Goal: Transaction & Acquisition: Purchase product/service

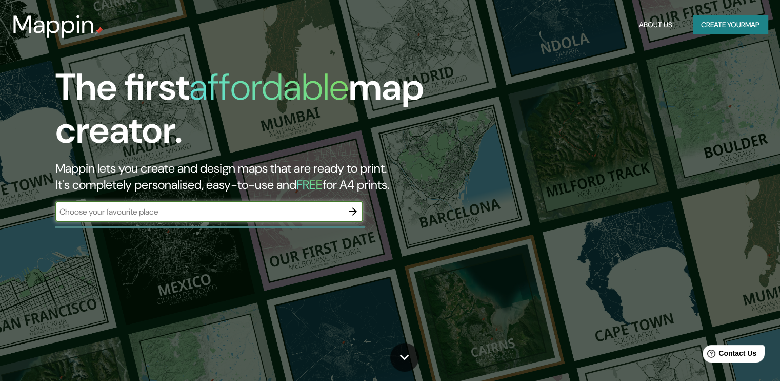
click at [732, 21] on button "Create your map" at bounding box center [730, 24] width 75 height 19
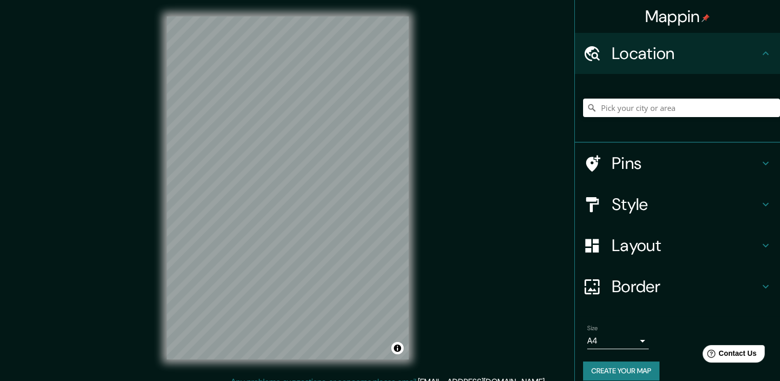
click at [516, 143] on div "Mappin Location Pins Style Layout Border Choose a border. Hint : you can make l…" at bounding box center [390, 196] width 780 height 392
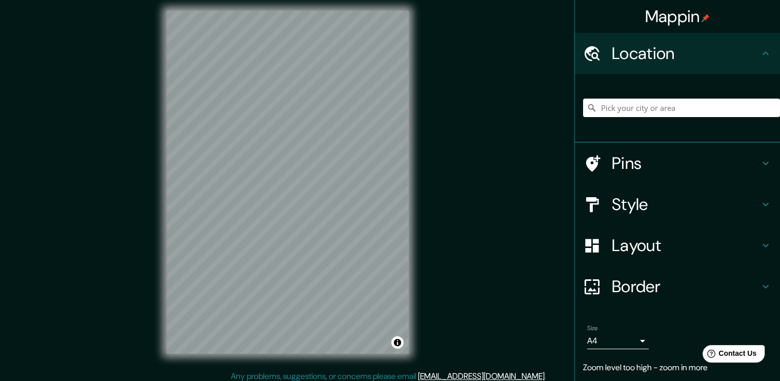
scroll to position [11, 0]
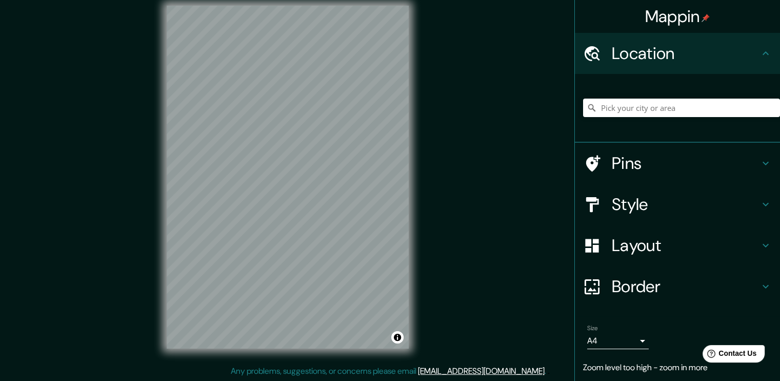
click at [441, 174] on div "Mappin Location Pins Style Layout Border Choose a border. Hint : you can make l…" at bounding box center [390, 185] width 780 height 392
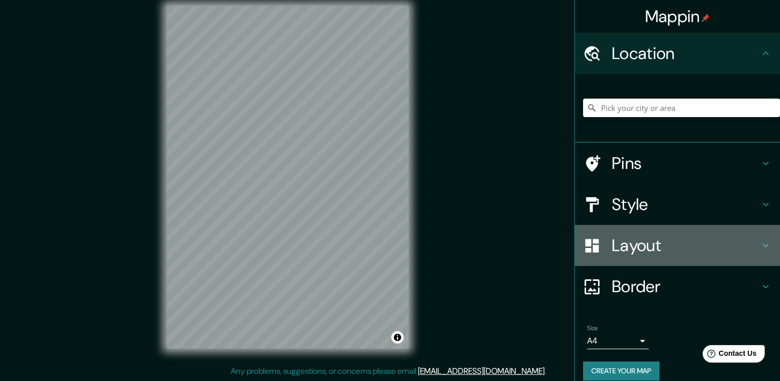
click at [653, 250] on h4 "Layout" at bounding box center [686, 245] width 148 height 21
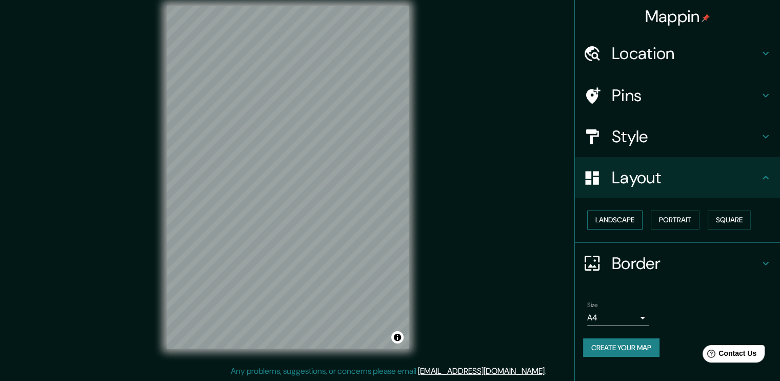
click at [618, 222] on button "Landscape" at bounding box center [614, 219] width 55 height 19
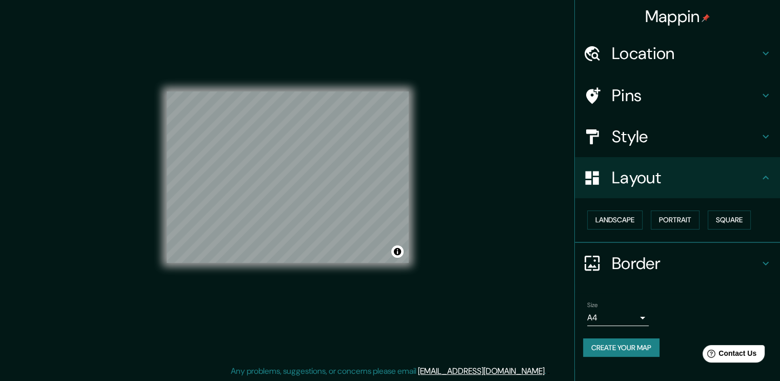
click at [661, 137] on h4 "Style" at bounding box center [686, 136] width 148 height 21
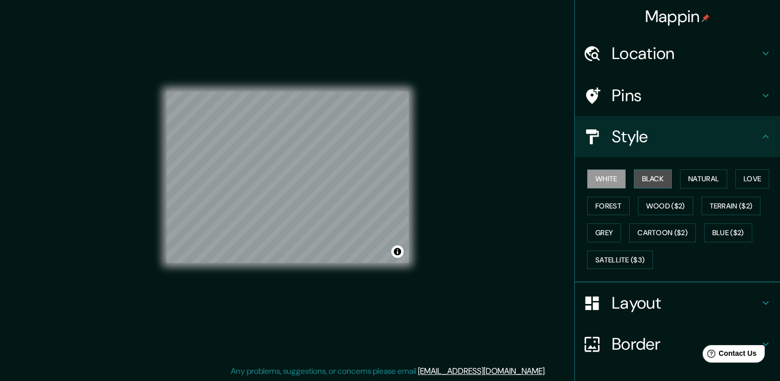
click at [636, 176] on button "Black" at bounding box center [653, 178] width 38 height 19
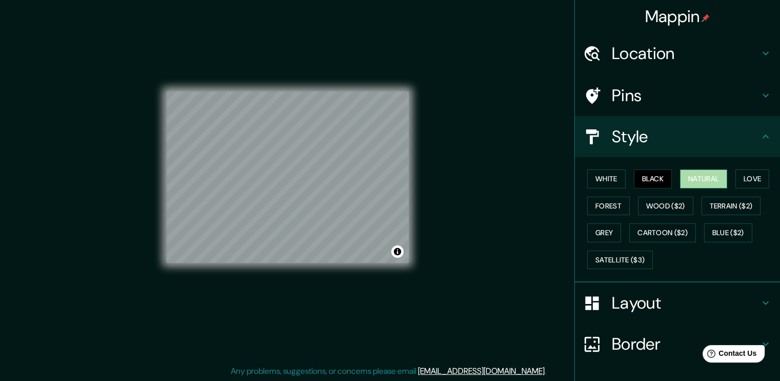
click at [690, 178] on button "Natural" at bounding box center [703, 178] width 47 height 19
click at [753, 178] on button "Love" at bounding box center [753, 178] width 34 height 19
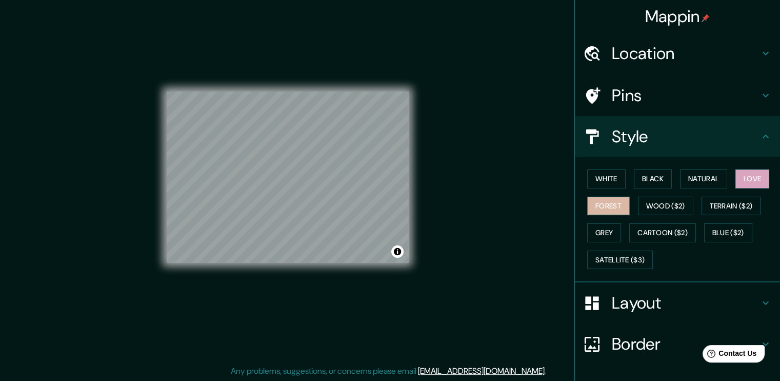
click at [595, 204] on button "Forest" at bounding box center [608, 205] width 43 height 19
click at [599, 227] on button "Grey" at bounding box center [604, 232] width 34 height 19
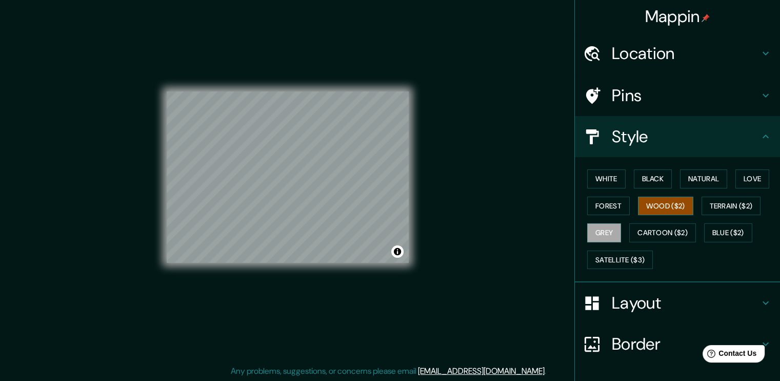
click at [648, 208] on button "Wood ($2)" at bounding box center [665, 205] width 55 height 19
click at [718, 203] on button "Terrain ($2)" at bounding box center [732, 205] width 60 height 19
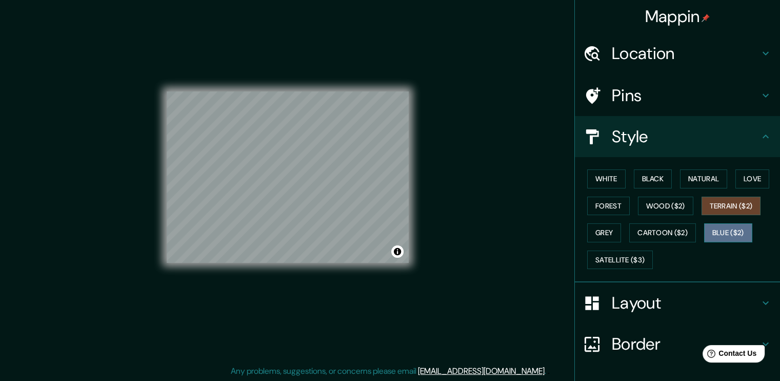
click at [708, 230] on button "Blue ($2)" at bounding box center [728, 232] width 48 height 19
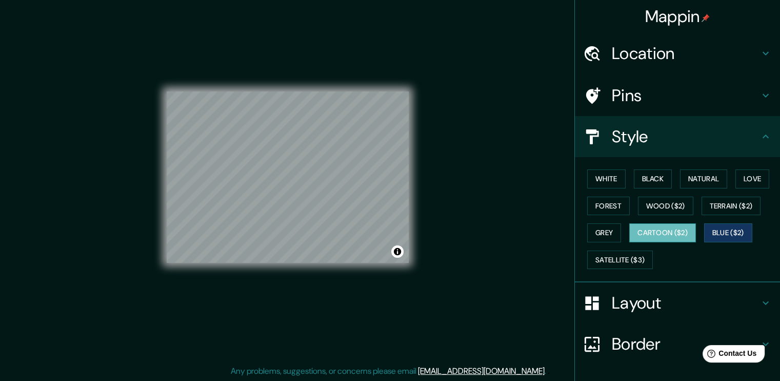
click at [658, 235] on button "Cartoon ($2)" at bounding box center [662, 232] width 67 height 19
click at [653, 210] on button "Wood ($2)" at bounding box center [665, 205] width 55 height 19
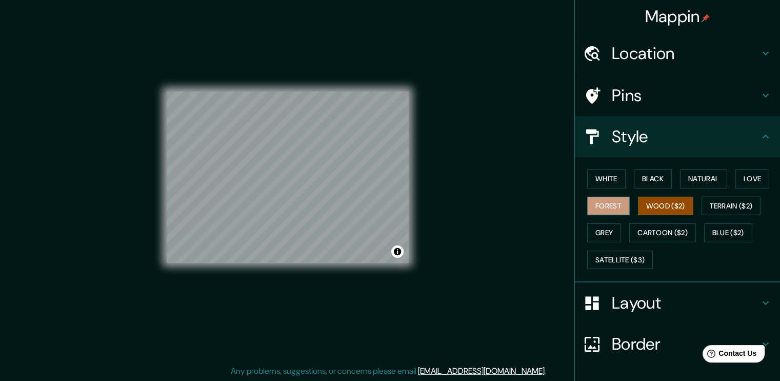
click at [596, 212] on button "Forest" at bounding box center [608, 205] width 43 height 19
click at [707, 174] on button "Natural" at bounding box center [703, 178] width 47 height 19
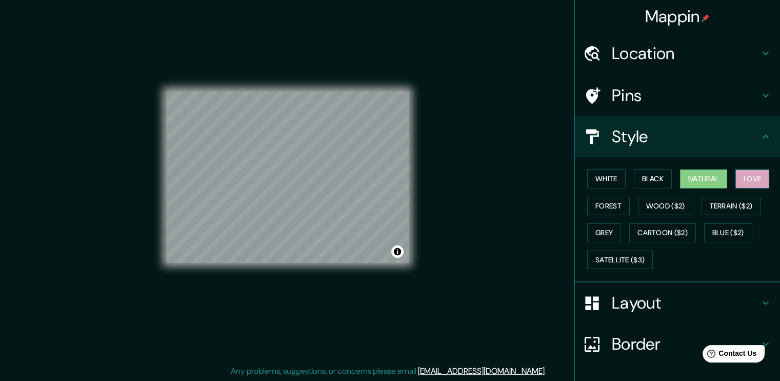
click at [741, 174] on button "Love" at bounding box center [753, 178] width 34 height 19
click at [638, 174] on button "Black" at bounding box center [653, 178] width 38 height 19
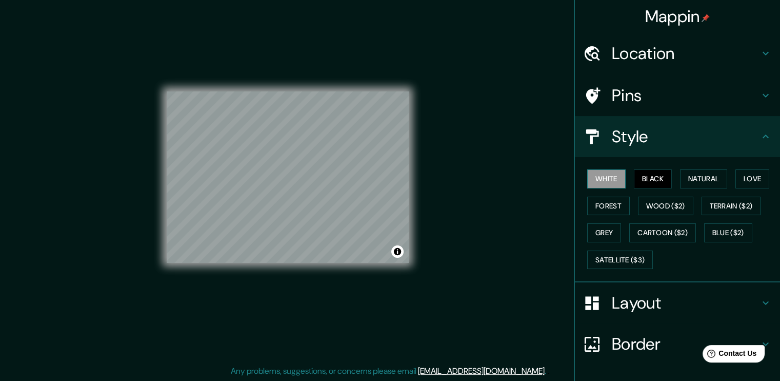
click at [597, 177] on button "White" at bounding box center [606, 178] width 38 height 19
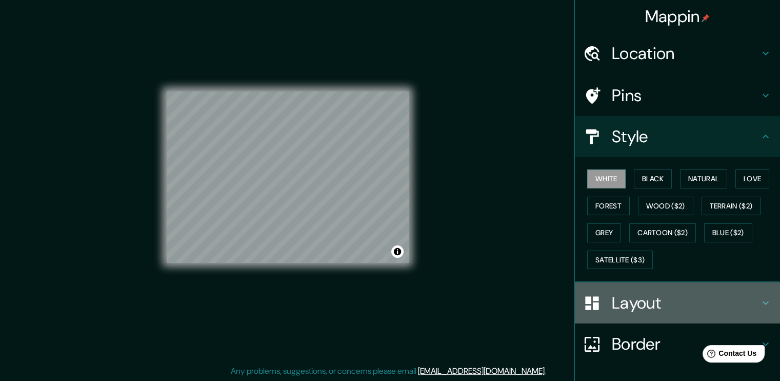
click at [660, 307] on h4 "Layout" at bounding box center [686, 302] width 148 height 21
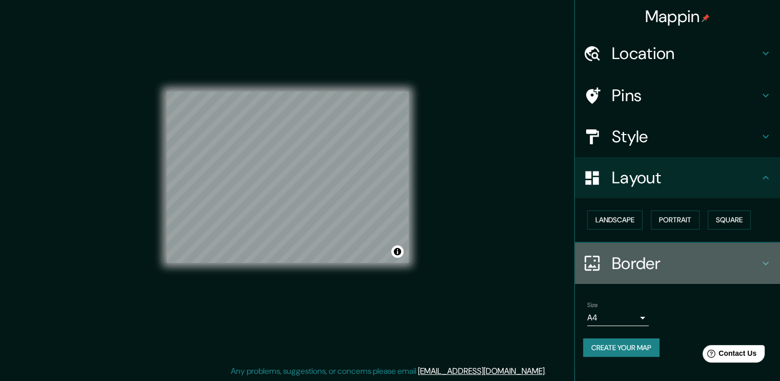
click at [649, 268] on h4 "Border" at bounding box center [686, 263] width 148 height 21
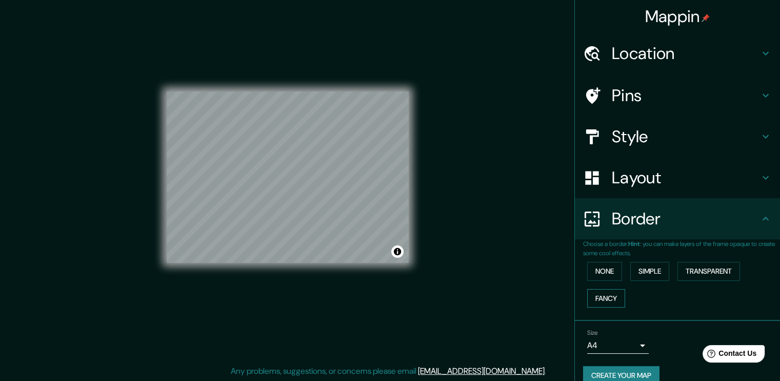
click at [607, 292] on button "Fancy" at bounding box center [606, 298] width 38 height 19
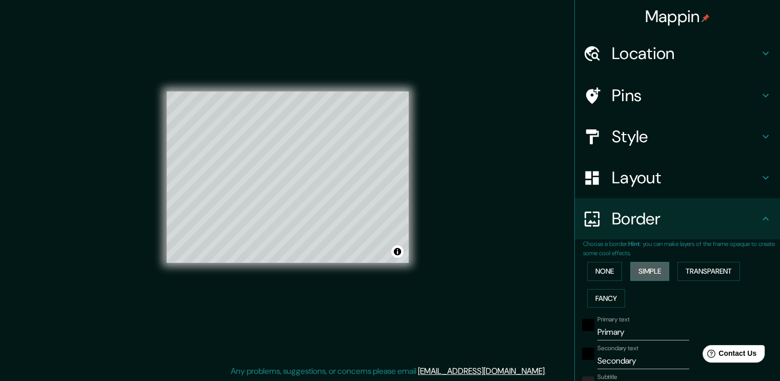
drag, startPoint x: 646, startPoint y: 272, endPoint x: 656, endPoint y: 273, distance: 9.8
click at [647, 272] on button "Simple" at bounding box center [650, 271] width 39 height 19
click at [703, 269] on button "Transparent" at bounding box center [709, 271] width 63 height 19
click at [592, 269] on button "None" at bounding box center [604, 271] width 35 height 19
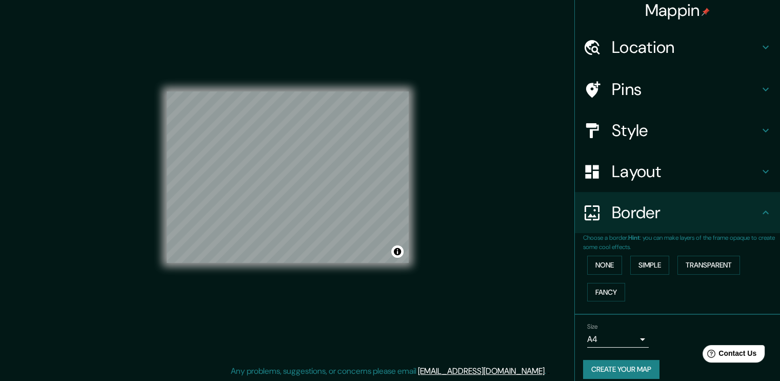
scroll to position [15, 0]
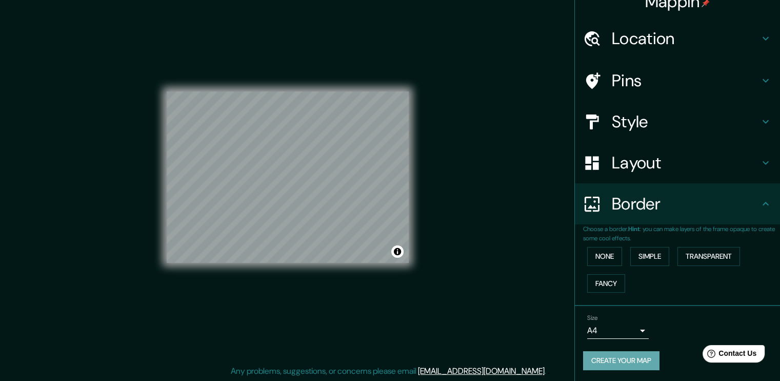
click at [638, 360] on button "Create your map" at bounding box center [621, 360] width 76 height 19
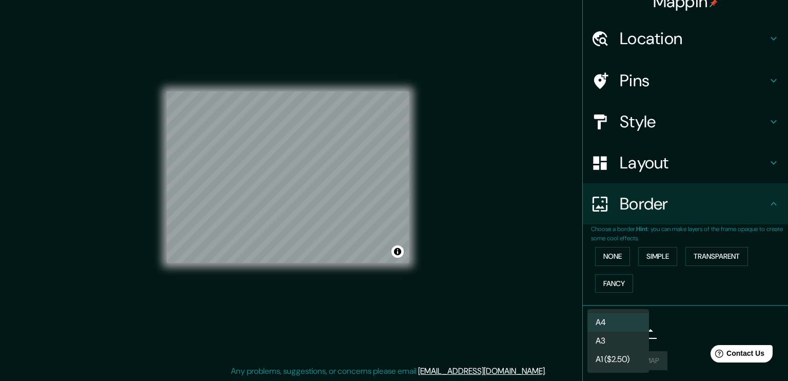
click at [631, 330] on body "Mappin Location Pins Style Layout Border Choose a border. Hint : you can make l…" at bounding box center [394, 179] width 788 height 381
click at [669, 326] on div at bounding box center [394, 190] width 788 height 381
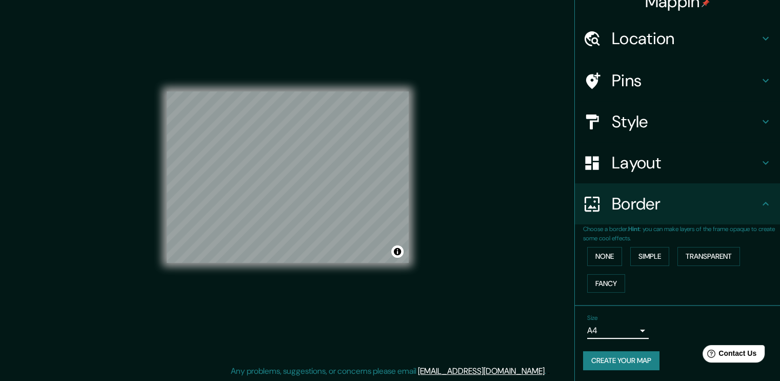
click at [619, 364] on button "Create your map" at bounding box center [621, 360] width 76 height 19
click at [639, 360] on button "Create your map" at bounding box center [621, 360] width 76 height 19
click at [398, 252] on button "Toggle attribution" at bounding box center [397, 251] width 12 height 12
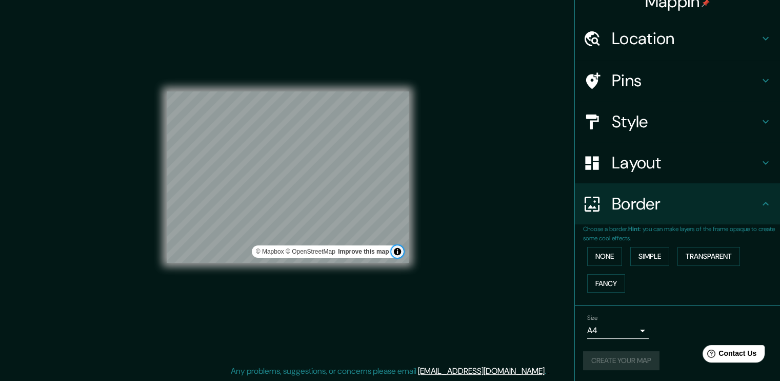
click at [398, 252] on button "Toggle attribution" at bounding box center [397, 251] width 12 height 12
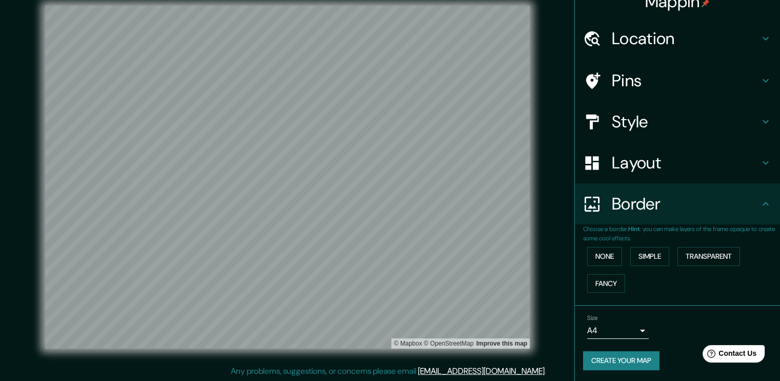
click at [615, 362] on button "Create your map" at bounding box center [621, 360] width 76 height 19
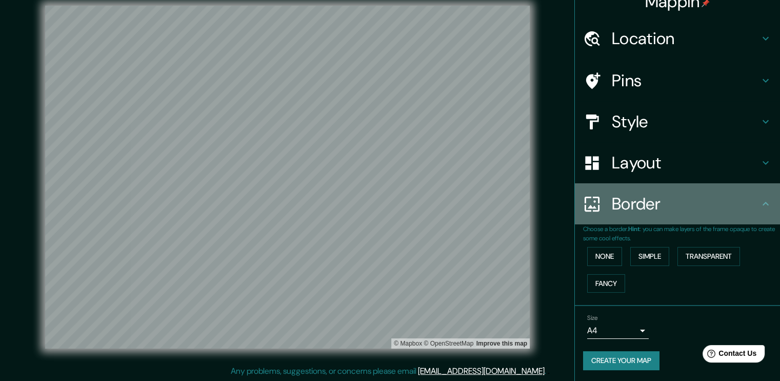
click at [632, 205] on h4 "Border" at bounding box center [686, 203] width 148 height 21
click at [761, 201] on icon at bounding box center [766, 204] width 12 height 12
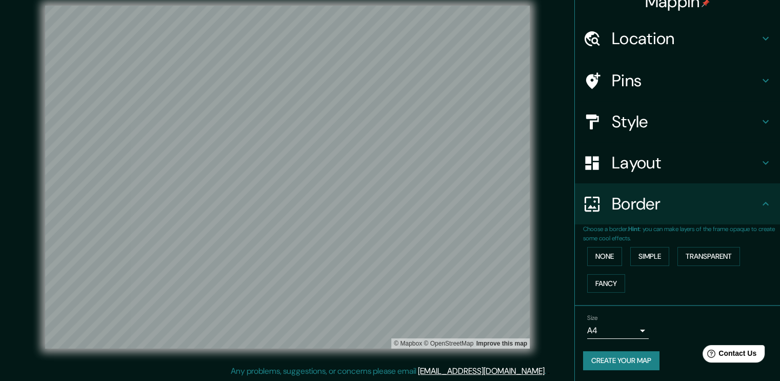
click at [760, 200] on icon at bounding box center [766, 204] width 12 height 12
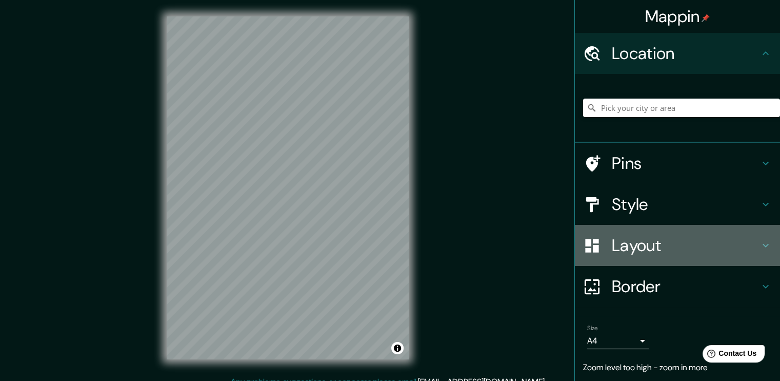
click at [655, 251] on h4 "Layout" at bounding box center [686, 245] width 148 height 21
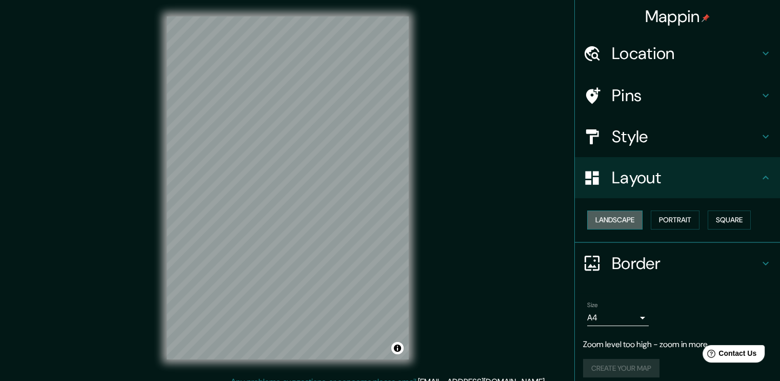
click at [618, 221] on button "Landscape" at bounding box center [614, 219] width 55 height 19
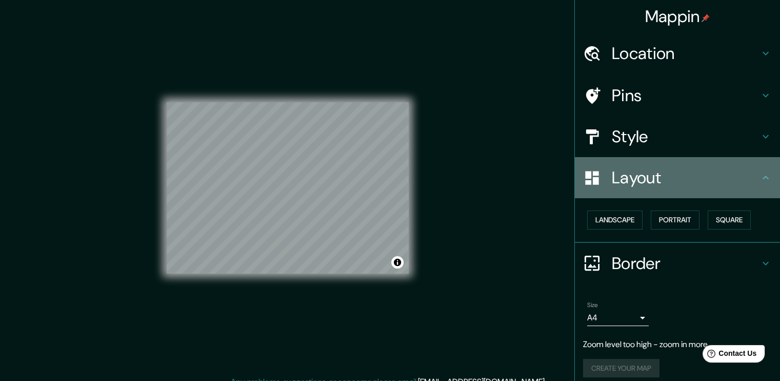
click at [665, 169] on h4 "Layout" at bounding box center [686, 177] width 148 height 21
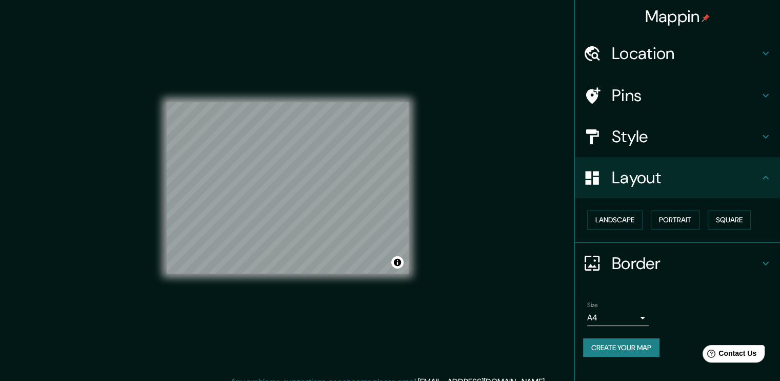
scroll to position [11, 0]
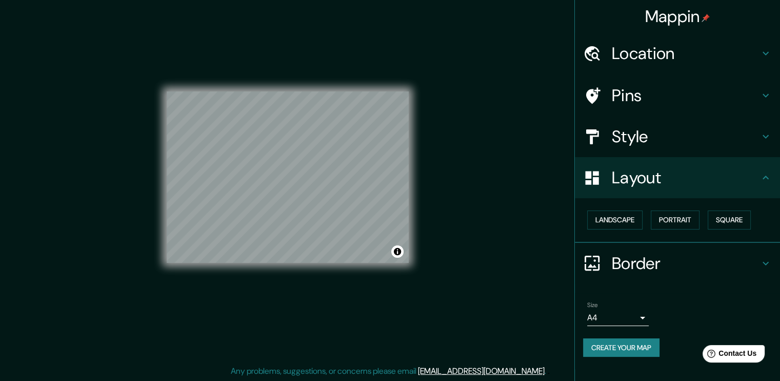
click at [623, 344] on button "Create your map" at bounding box center [621, 347] width 76 height 19
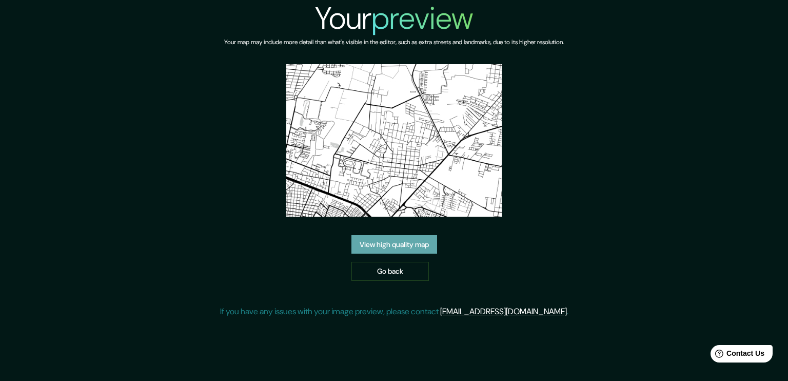
click at [424, 244] on link "View high quality map" at bounding box center [394, 244] width 86 height 19
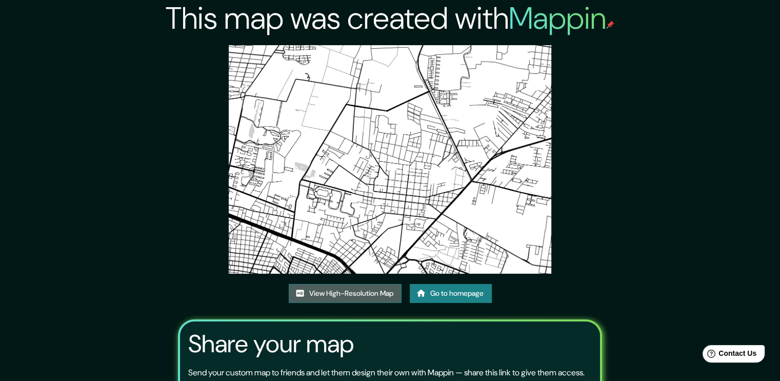
click at [371, 296] on link "View High-Resolution Map" at bounding box center [345, 293] width 113 height 19
